Goal: Book appointment/travel/reservation

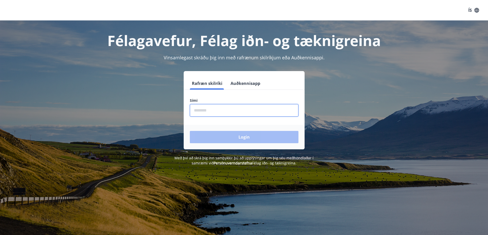
click at [227, 111] on input "phone" at bounding box center [244, 110] width 109 height 13
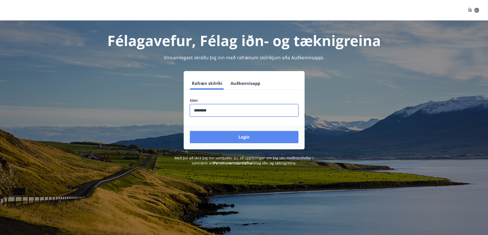
type input "********"
click at [247, 136] on button "Login" at bounding box center [244, 137] width 109 height 12
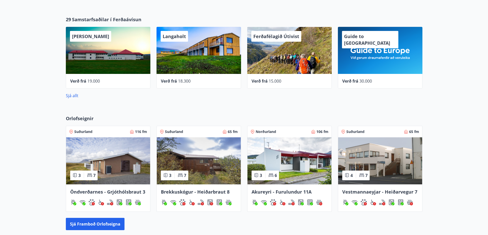
scroll to position [256, 0]
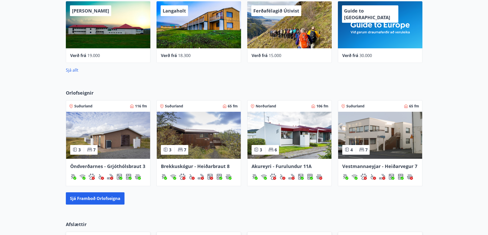
click at [278, 155] on img at bounding box center [289, 135] width 84 height 47
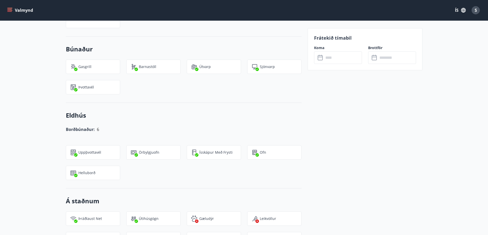
scroll to position [250, 0]
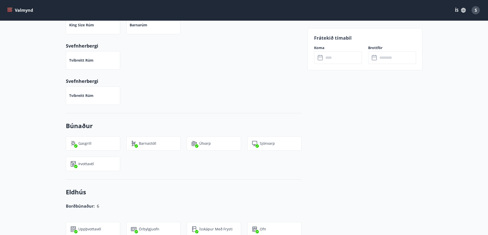
click at [327, 57] on input "text" at bounding box center [343, 57] width 38 height 13
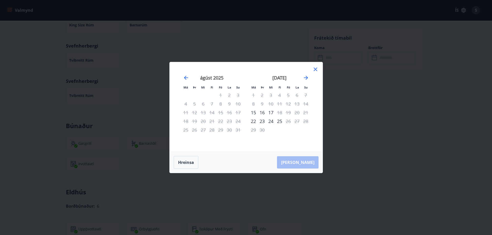
click at [318, 68] on icon at bounding box center [315, 69] width 6 height 6
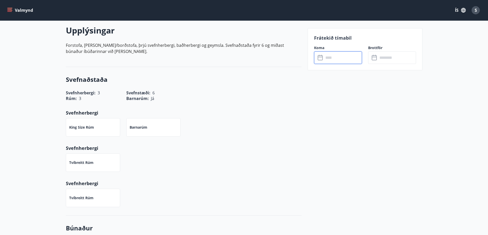
scroll to position [45, 0]
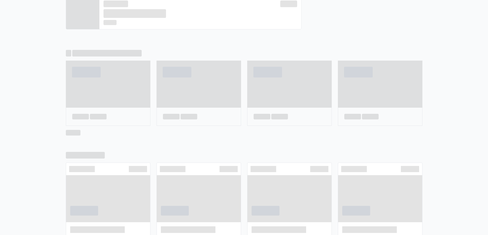
scroll to position [272, 0]
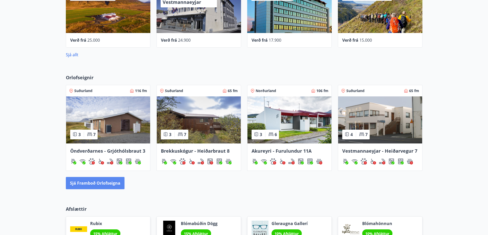
click at [111, 185] on button "Sjá framboð orlofseigna" at bounding box center [95, 183] width 59 height 12
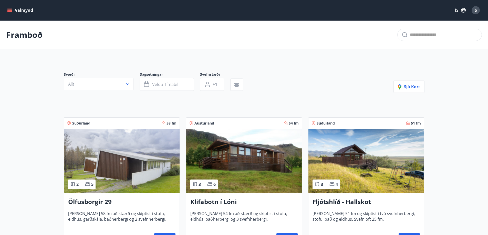
scroll to position [102, 0]
